Goal: Task Accomplishment & Management: Complete application form

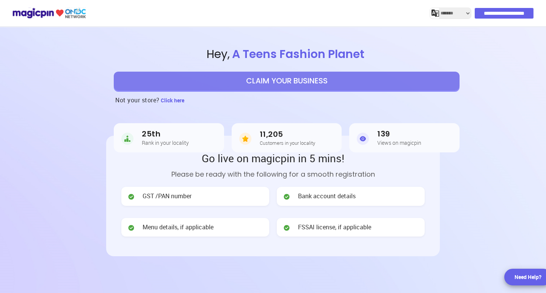
select select "*******"
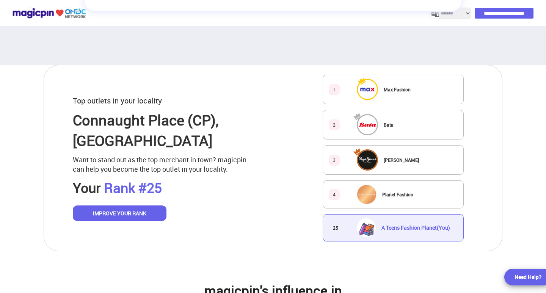
scroll to position [424, 0]
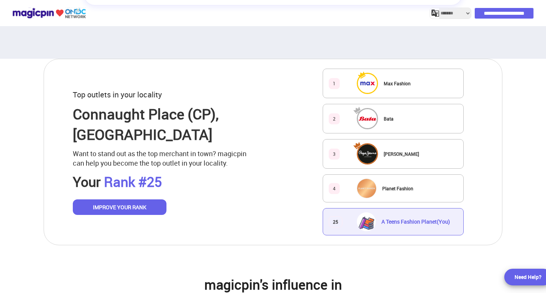
click at [386, 84] on span "Max Fashion" at bounding box center [397, 83] width 27 height 6
click at [365, 84] on img at bounding box center [367, 83] width 19 height 19
click at [406, 83] on span "Max Fashion" at bounding box center [397, 83] width 27 height 6
click at [401, 223] on span "A Teens Fashion Planet (You)" at bounding box center [416, 221] width 69 height 7
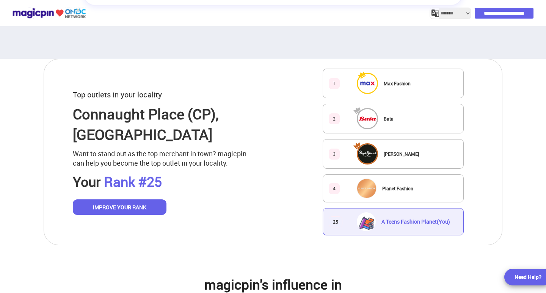
click at [336, 222] on div "25" at bounding box center [336, 222] width 14 height 11
click at [336, 223] on div "25" at bounding box center [336, 222] width 14 height 11
click at [130, 203] on button "IMPROVE YOUR RANK" at bounding box center [120, 208] width 94 height 16
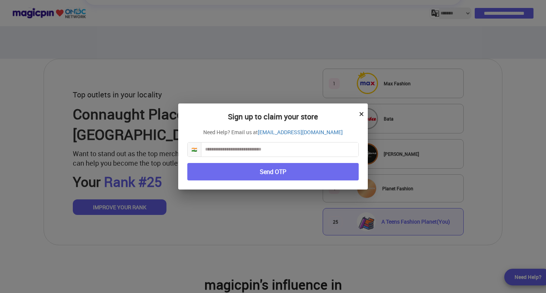
click at [359, 116] on div "Sign up to claim your store × Need Help? Email us at [EMAIL_ADDRESS][DOMAIN_NAM…" at bounding box center [273, 147] width 190 height 87
click at [362, 112] on button "×" at bounding box center [361, 113] width 5 height 13
